Goal: Task Accomplishment & Management: Manage account settings

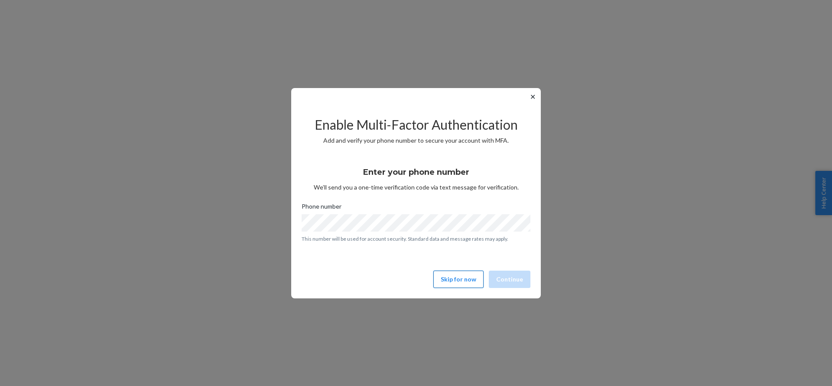
click at [466, 286] on button "Skip for now" at bounding box center [458, 278] width 50 height 17
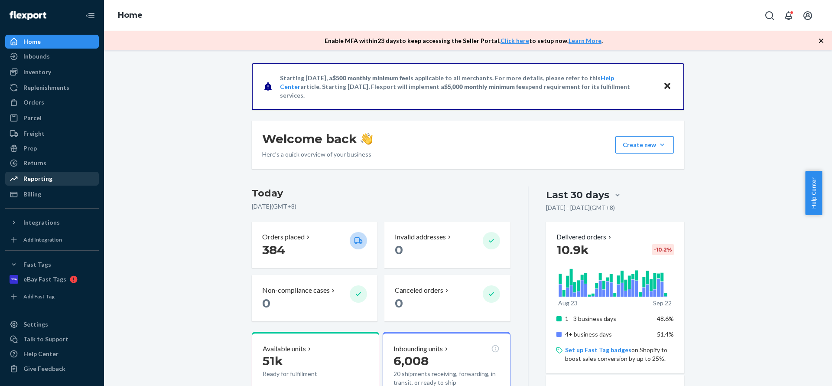
click at [56, 184] on div "Reporting" at bounding box center [52, 178] width 92 height 12
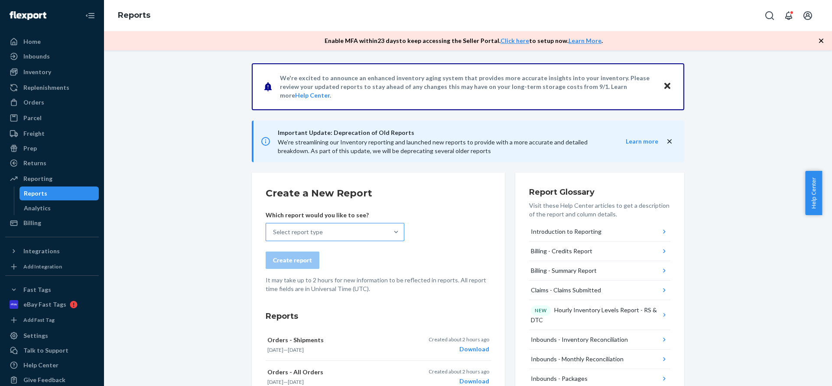
click at [287, 236] on div "Select report type" at bounding box center [327, 231] width 122 height 17
click at [274, 236] on input "Select report type" at bounding box center [273, 231] width 1 height 9
type input "pricin"
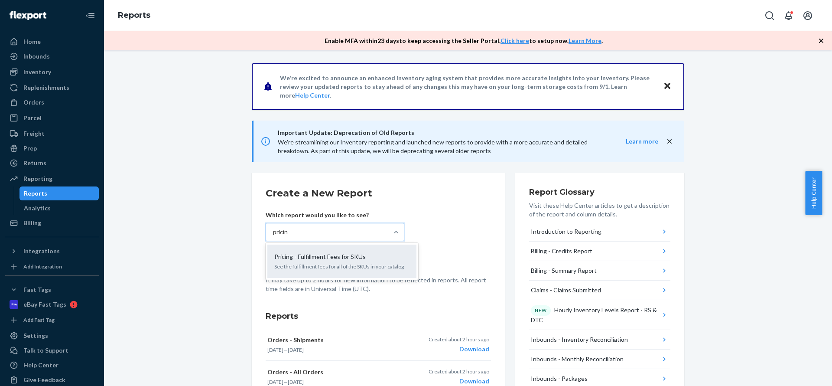
click at [298, 258] on p "Pricing - Fulfillment Fees for SKUs" at bounding box center [319, 256] width 91 height 9
click at [289, 236] on input "pricin" at bounding box center [281, 231] width 16 height 9
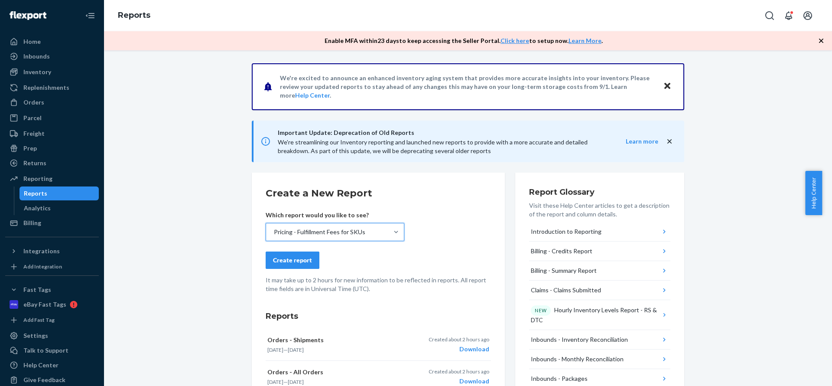
click at [298, 258] on div "Create report" at bounding box center [292, 260] width 39 height 9
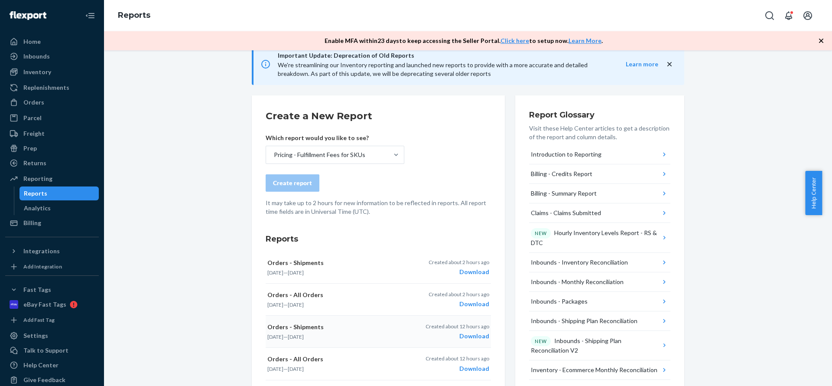
scroll to position [65, 0]
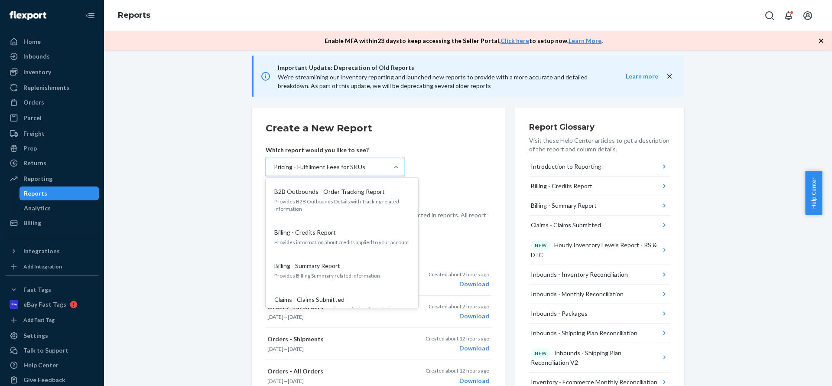
click at [302, 164] on div "Pricing - Fulfillment Fees for SKUs" at bounding box center [319, 166] width 91 height 9
click at [274, 164] on input "option Pricing - Fulfillment Fees for SKUs, selected. option B2B Outbounds - Or…" at bounding box center [273, 166] width 1 height 9
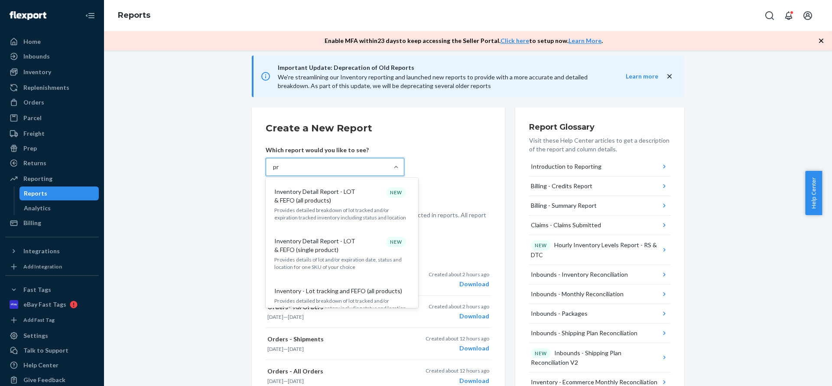
type input "pri"
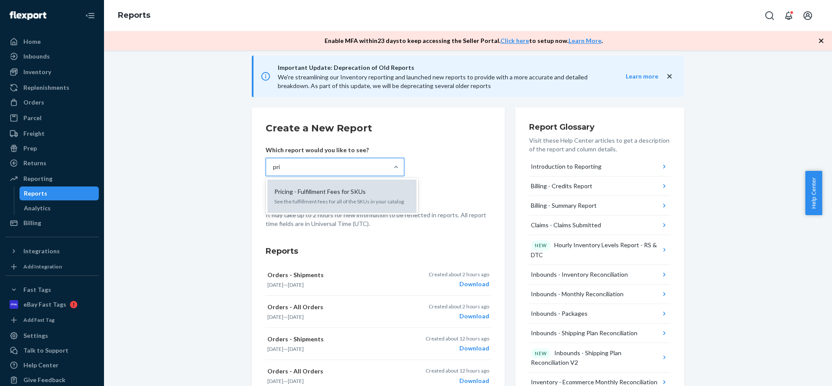
click at [307, 201] on p "See the fulfillment fees for all of the SKUs in your catalog" at bounding box center [341, 201] width 135 height 7
click at [281, 171] on input "pri" at bounding box center [277, 166] width 8 height 9
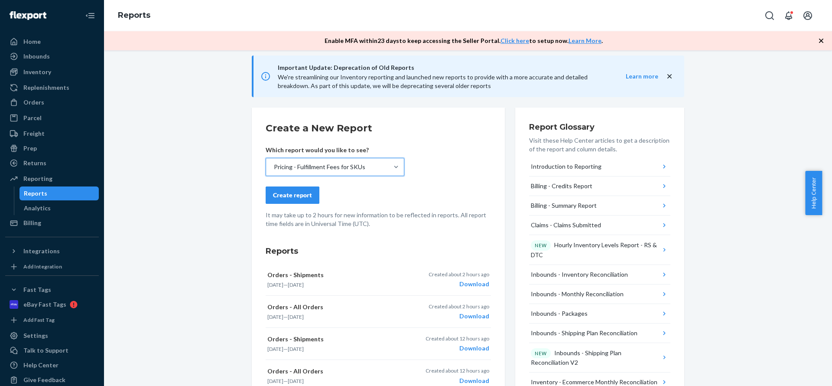
click at [297, 191] on div "Create report" at bounding box center [292, 195] width 39 height 9
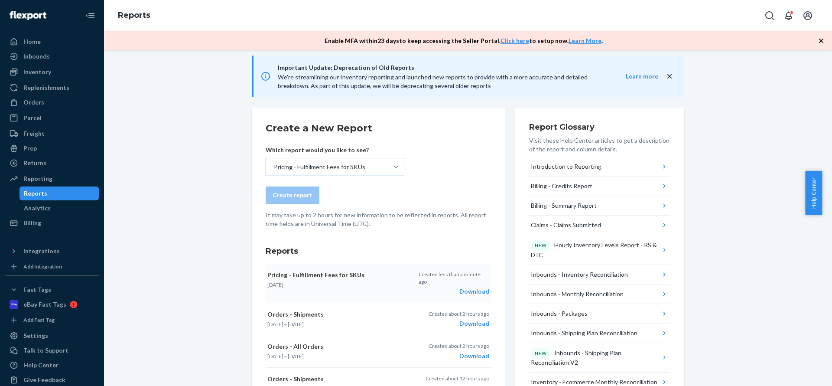
click at [480, 287] on div "Download" at bounding box center [454, 291] width 71 height 9
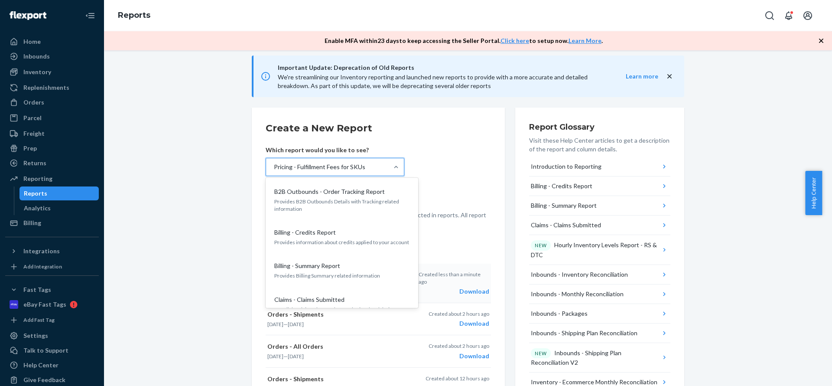
click at [361, 166] on div "Pricing - Fulfillment Fees for SKUs" at bounding box center [327, 166] width 122 height 17
click at [274, 166] on input "option Pricing - Fulfillment Fees for SKUs, selected. option B2B Outbounds - Or…" at bounding box center [273, 166] width 1 height 9
type input "o"
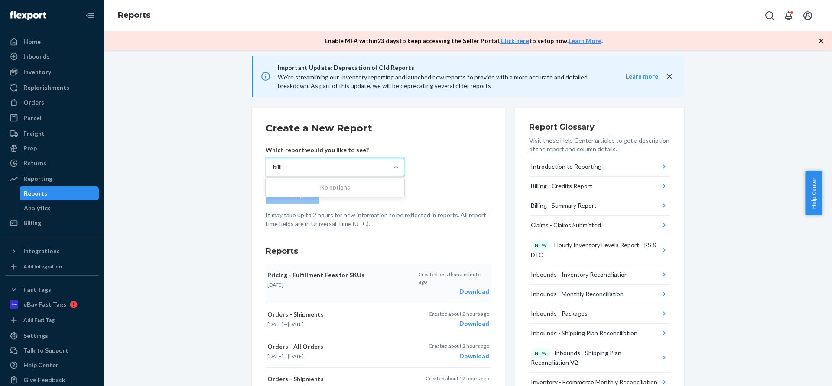
type input "bill"
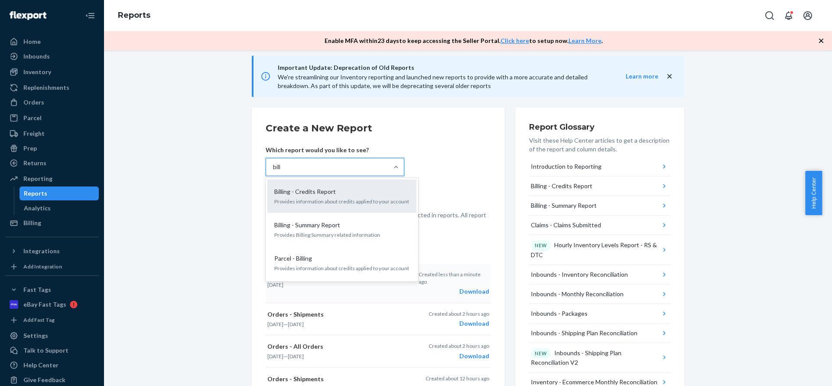
click at [358, 184] on div "Billing - Credits Report Provides information about credits applied to your acc…" at bounding box center [342, 196] width 139 height 26
click at [282, 171] on input "bill" at bounding box center [277, 166] width 9 height 9
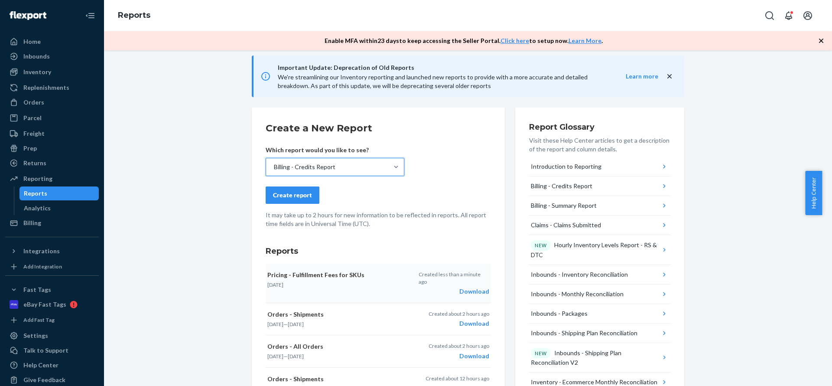
click at [296, 194] on div "Create report" at bounding box center [292, 195] width 39 height 9
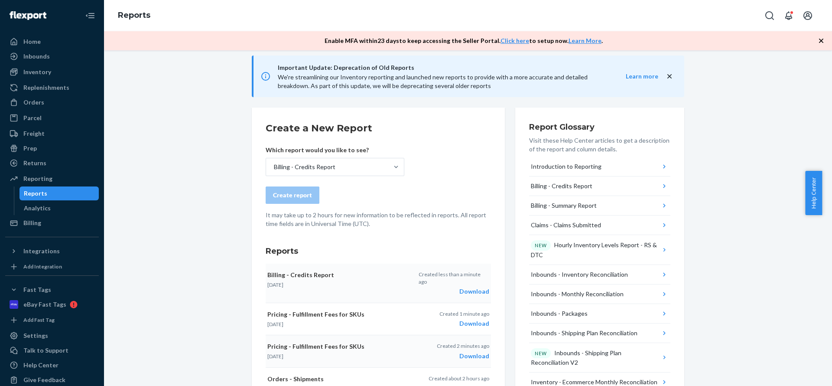
click at [458, 287] on div "Download" at bounding box center [454, 291] width 71 height 9
click at [49, 226] on div "Billing" at bounding box center [52, 223] width 92 height 12
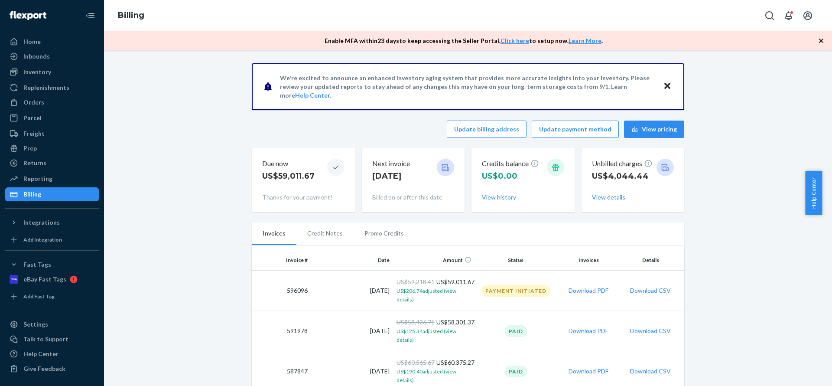
scroll to position [65, 0]
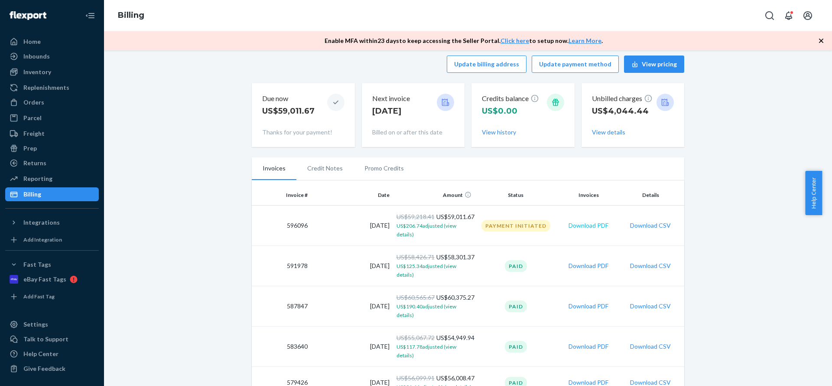
click at [587, 226] on button "Download PDF" at bounding box center [588, 225] width 40 height 9
click at [647, 224] on button "Download CSV" at bounding box center [650, 225] width 41 height 9
click at [70, 101] on div "Orders" at bounding box center [52, 102] width 92 height 12
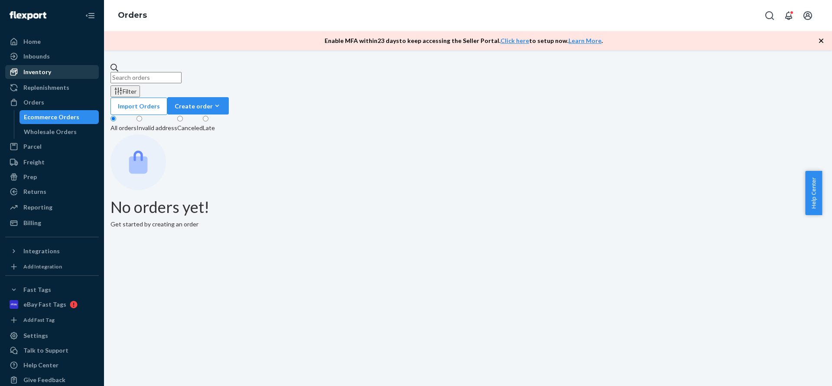
click at [75, 75] on div "Inventory" at bounding box center [52, 72] width 92 height 12
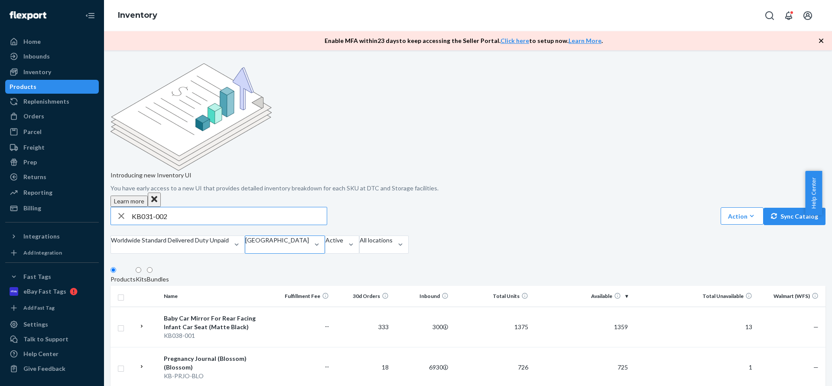
type input "KB031-002"
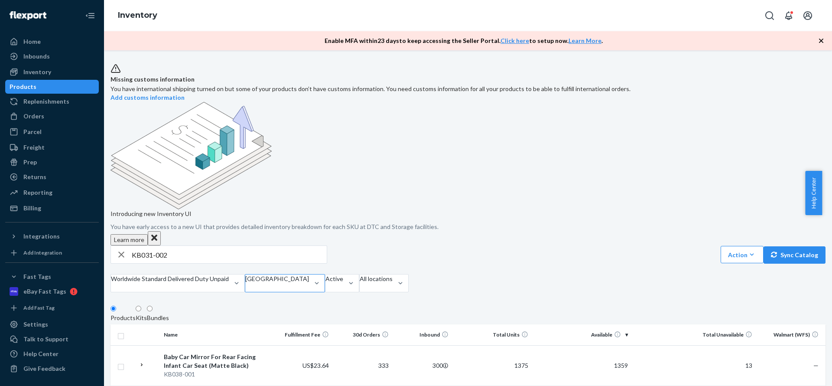
click at [302, 283] on div at bounding box center [277, 287] width 64 height 9
click at [246, 283] on input "[GEOGRAPHIC_DATA]" at bounding box center [245, 287] width 1 height 9
type input "gb"
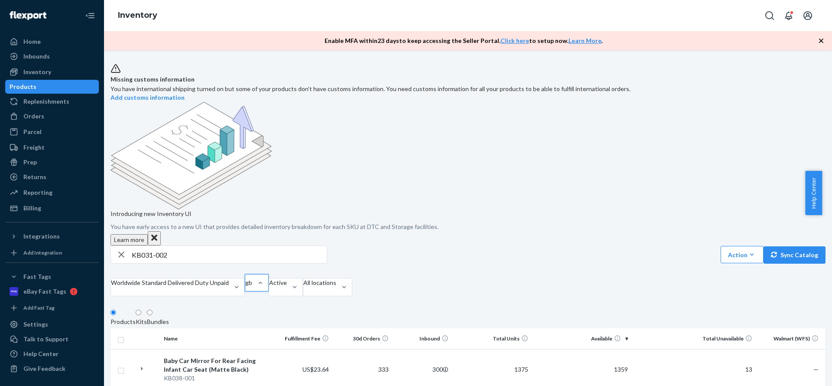
scroll to position [0, 0]
click at [253, 278] on input "gb" at bounding box center [248, 282] width 7 height 9
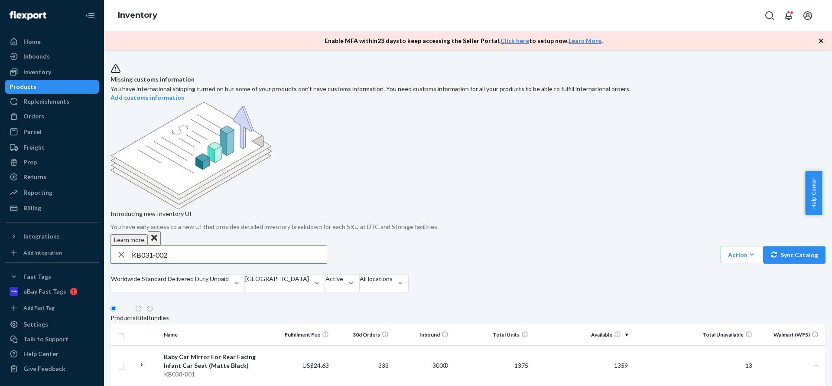
click at [299, 246] on input "KB031-002" at bounding box center [229, 254] width 195 height 17
click at [276, 246] on input "KB031-002" at bounding box center [229, 254] width 195 height 17
drag, startPoint x: 220, startPoint y: 200, endPoint x: 134, endPoint y: 198, distance: 85.8
click at [134, 246] on div "KB031-002" at bounding box center [219, 254] width 216 height 17
click at [300, 283] on div "gb" at bounding box center [277, 287] width 64 height 9
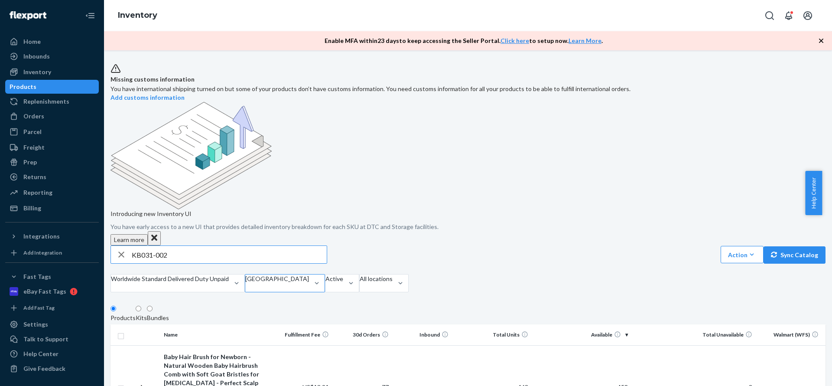
click at [246, 283] on input "gb" at bounding box center [245, 287] width 1 height 9
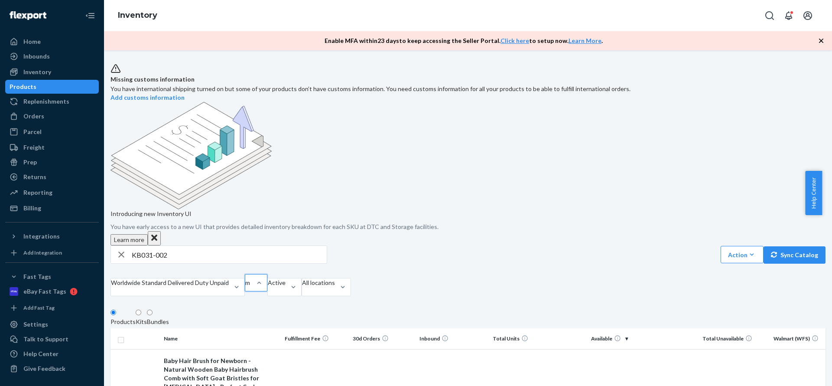
type input "mx"
click at [254, 278] on input "mx" at bounding box center [249, 282] width 9 height 9
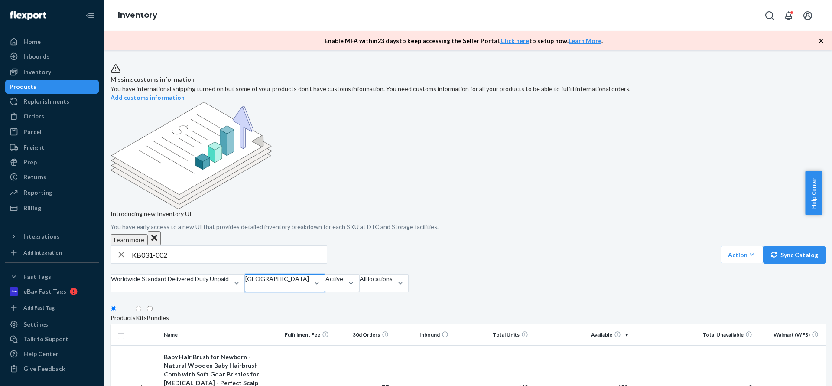
click at [293, 246] on input "KB031-002" at bounding box center [229, 254] width 195 height 17
click at [264, 246] on input "KB031-002" at bounding box center [229, 254] width 195 height 17
